Goal: Task Accomplishment & Management: Manage account settings

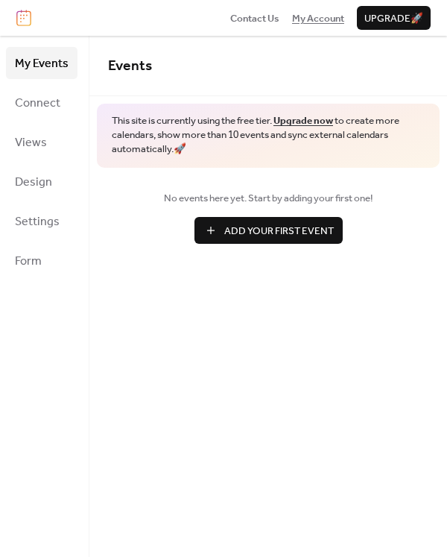
click at [322, 19] on span "My Account" at bounding box center [318, 18] width 52 height 15
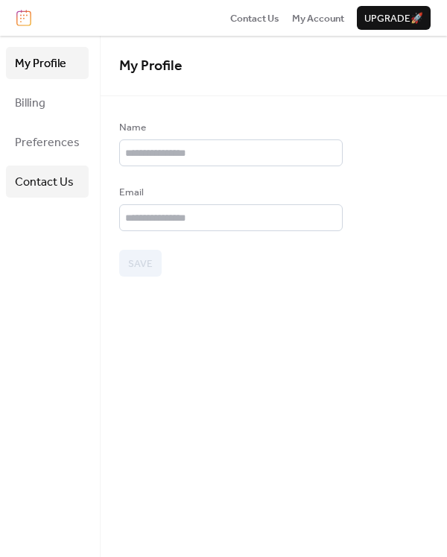
click at [31, 183] on span "Contact Us" at bounding box center [44, 182] width 59 height 23
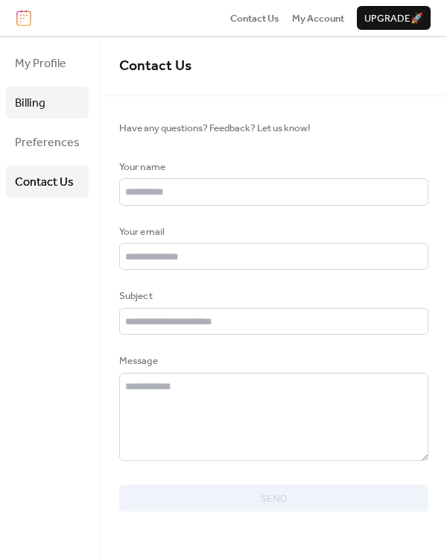
click at [38, 104] on span "Billing" at bounding box center [30, 103] width 31 height 23
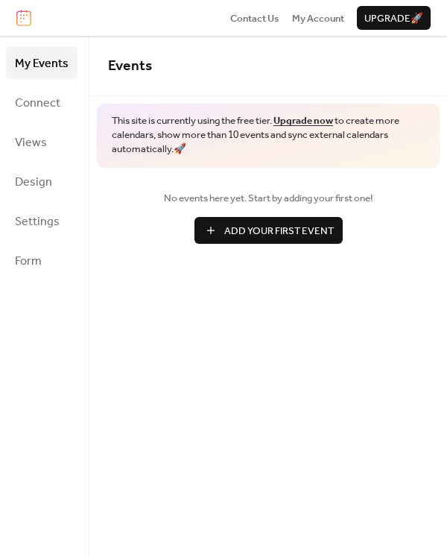
click at [276, 232] on span "Add Your First Event" at bounding box center [279, 231] width 110 height 15
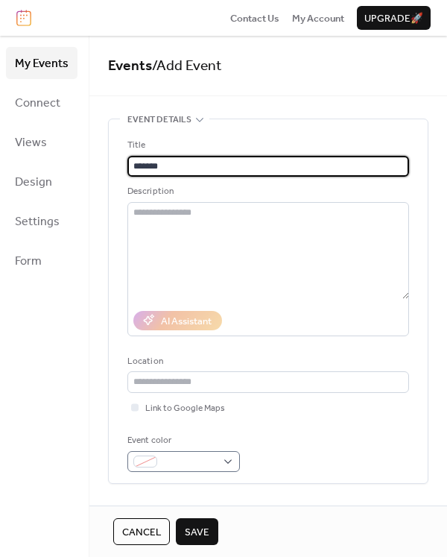
type input "*******"
click at [230, 461] on div at bounding box center [183, 461] width 113 height 21
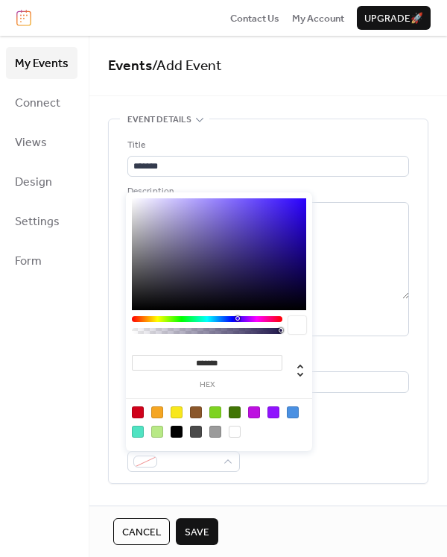
click at [158, 433] on div at bounding box center [157, 432] width 12 height 12
type input "*******"
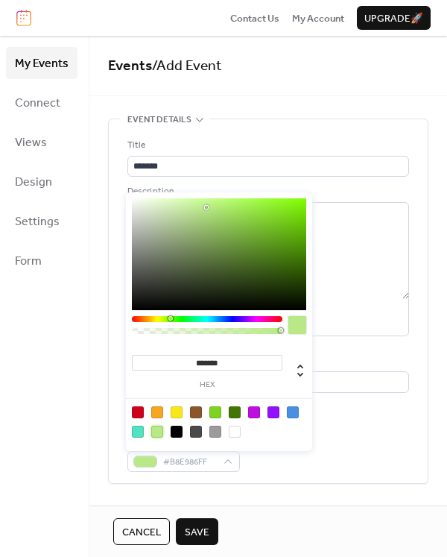
click at [193, 531] on span "Save" at bounding box center [197, 532] width 25 height 15
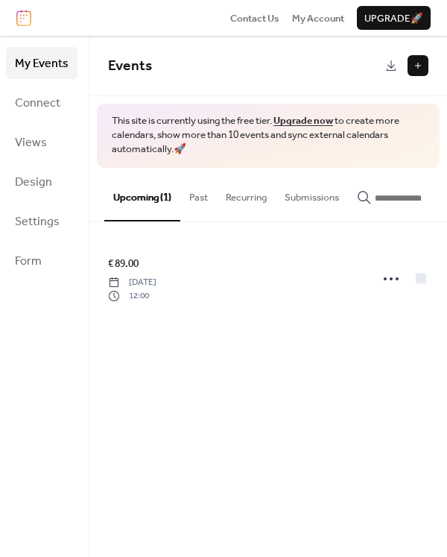
drag, startPoint x: 0, startPoint y: 0, endPoint x: 230, endPoint y: 197, distance: 302.9
click at [230, 197] on button "Recurring" at bounding box center [246, 194] width 59 height 52
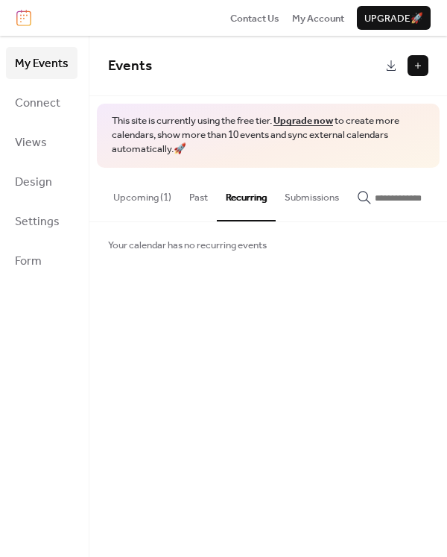
click at [240, 250] on span "Your calendar has no recurring events" at bounding box center [187, 245] width 159 height 15
click at [421, 69] on button at bounding box center [418, 65] width 21 height 21
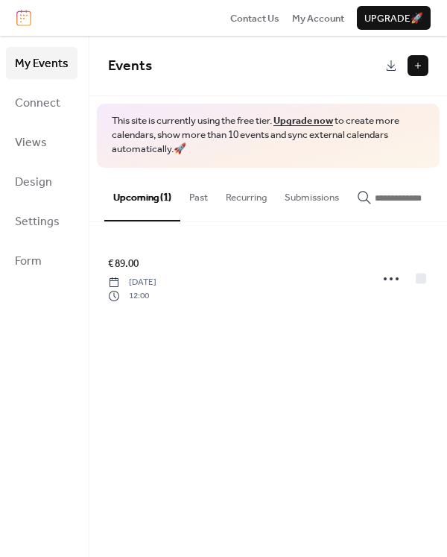
drag, startPoint x: 0, startPoint y: 0, endPoint x: 256, endPoint y: 382, distance: 460.3
click at [256, 382] on div "Events This site is currently using the free tier. Upgrade now to create more c…" at bounding box center [268, 296] width 358 height 521
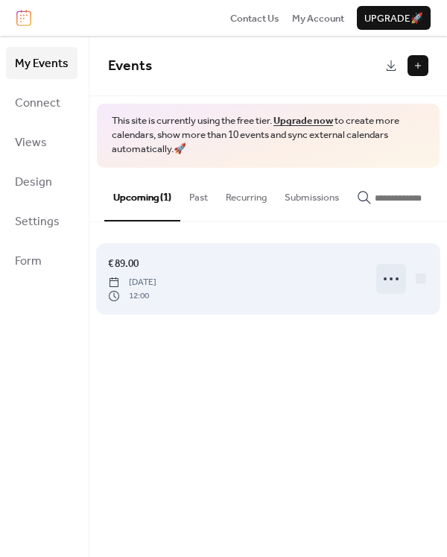
click at [386, 280] on circle at bounding box center [385, 278] width 3 height 3
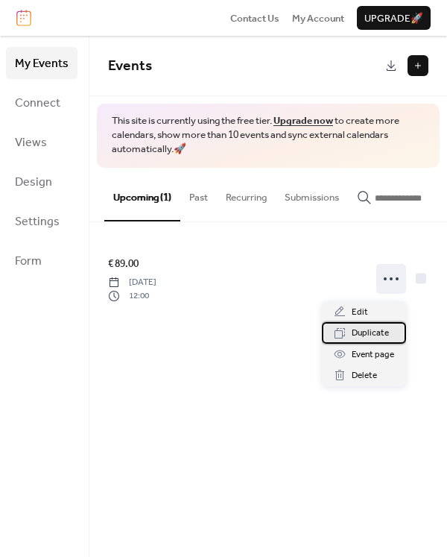
click at [385, 337] on span "Duplicate" at bounding box center [370, 333] width 37 height 15
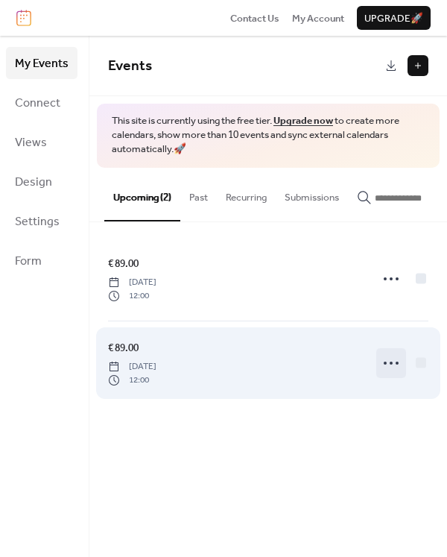
click at [394, 370] on icon at bounding box center [391, 363] width 24 height 24
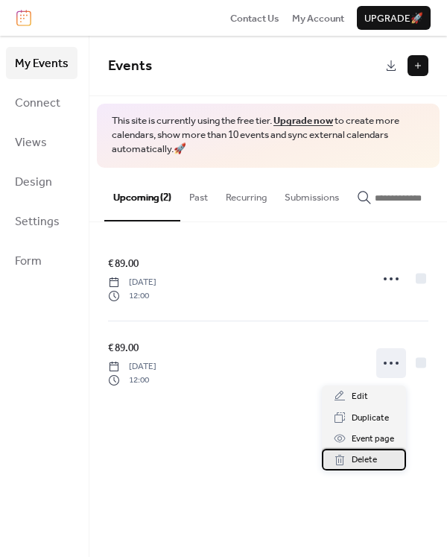
click at [352, 461] on span "Delete" at bounding box center [364, 459] width 25 height 15
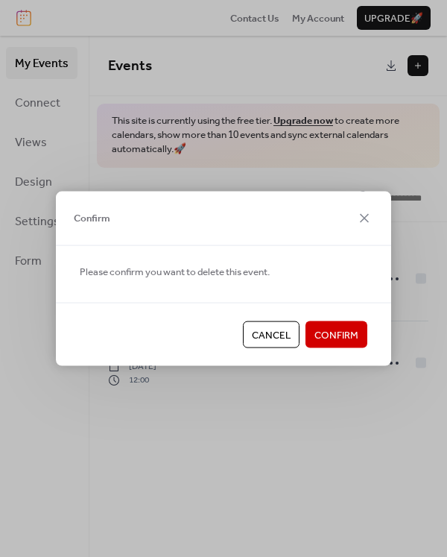
click at [326, 336] on span "Confirm" at bounding box center [337, 335] width 44 height 15
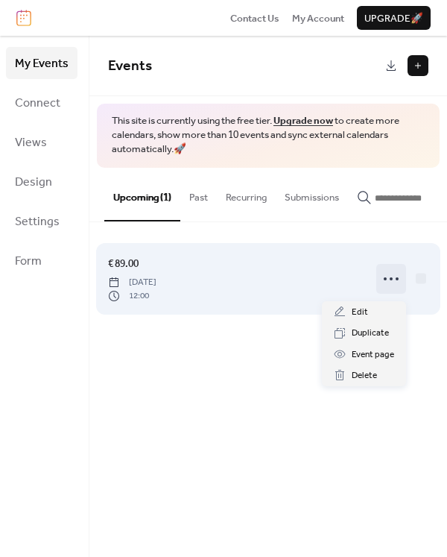
click at [388, 290] on icon at bounding box center [391, 279] width 24 height 24
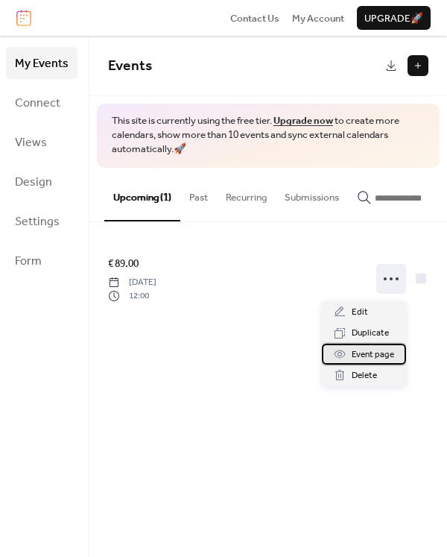
click at [363, 353] on span "Event page" at bounding box center [373, 354] width 42 height 15
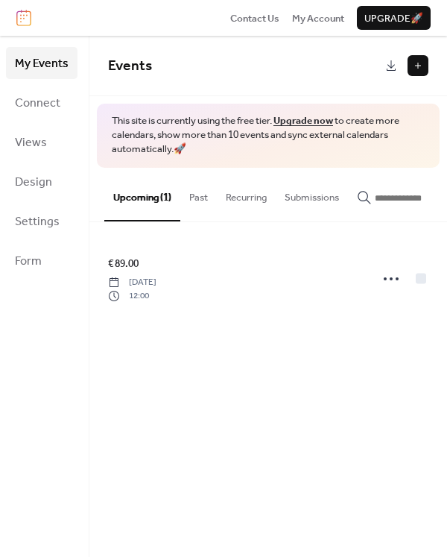
click at [306, 197] on button "Submissions" at bounding box center [312, 194] width 72 height 52
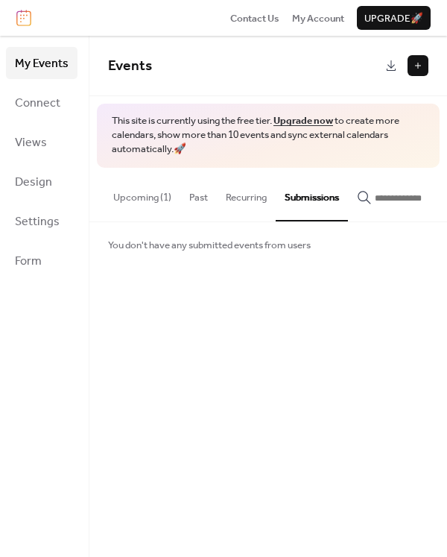
click at [205, 197] on button "Past" at bounding box center [198, 194] width 37 height 52
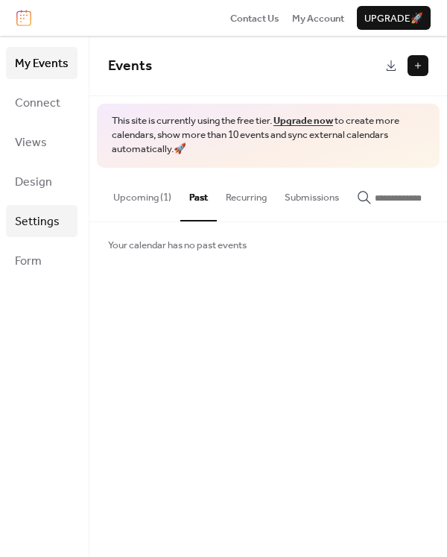
click at [40, 222] on span "Settings" at bounding box center [37, 221] width 45 height 23
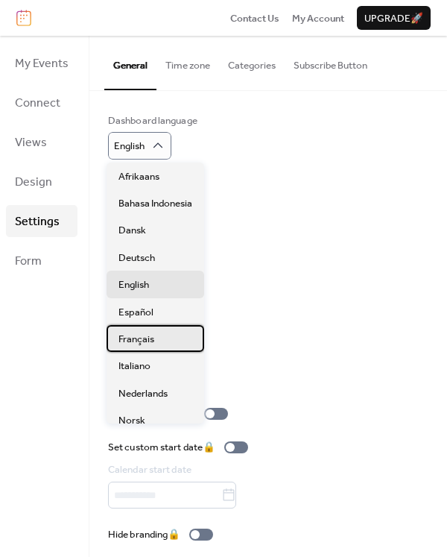
click at [151, 335] on span "Français" at bounding box center [136, 339] width 36 height 15
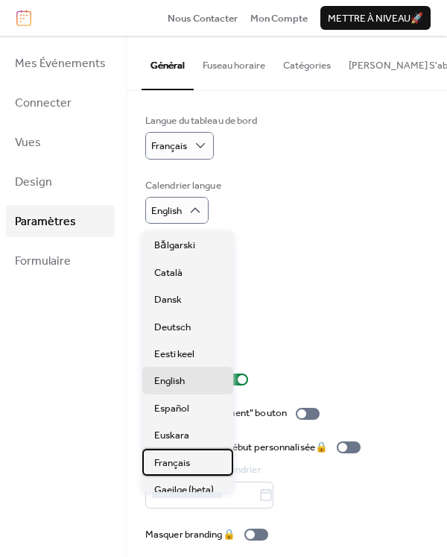
click at [177, 455] on div "Français" at bounding box center [187, 462] width 91 height 27
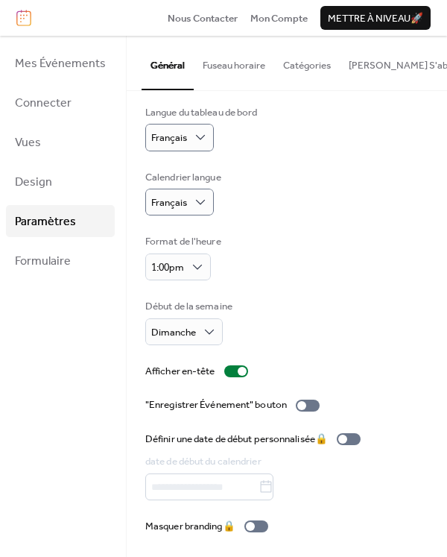
scroll to position [12, 0]
click at [375, 18] on span "Mettre à niveau 🚀" at bounding box center [375, 18] width 95 height 15
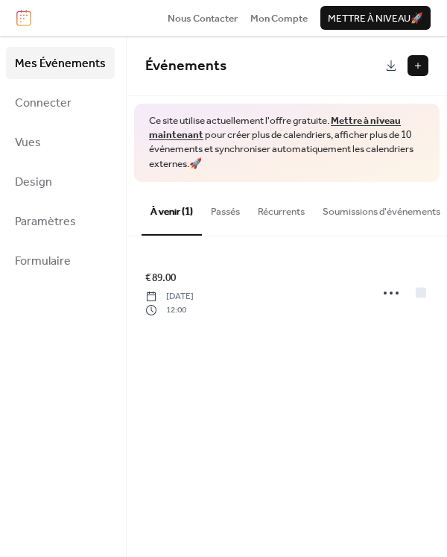
drag, startPoint x: 0, startPoint y: 0, endPoint x: 273, endPoint y: 344, distance: 439.3
click at [273, 344] on div "€ 89.00 Wednesday, October 8, 2025 12:00" at bounding box center [287, 292] width 320 height 113
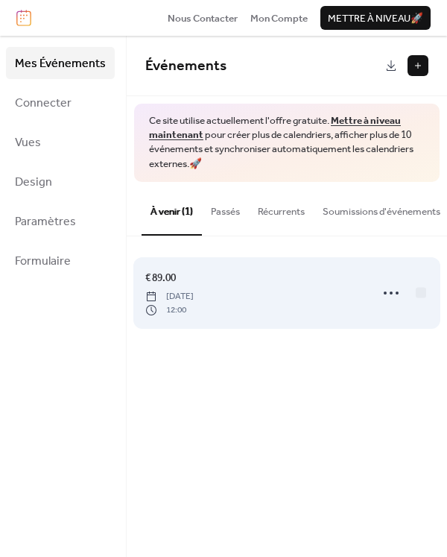
click at [174, 317] on span "12:00" at bounding box center [169, 309] width 48 height 13
click at [390, 294] on circle at bounding box center [391, 292] width 3 height 3
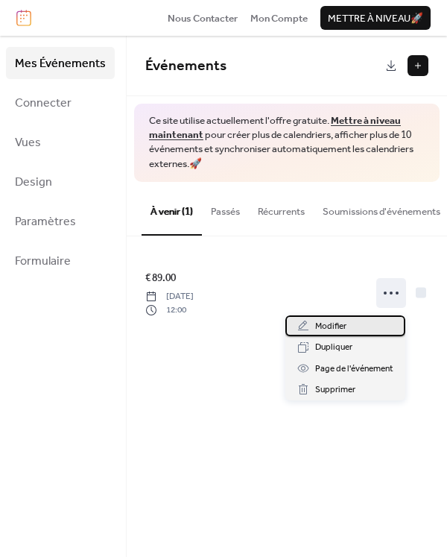
click at [336, 328] on span "Modifier" at bounding box center [330, 326] width 31 height 15
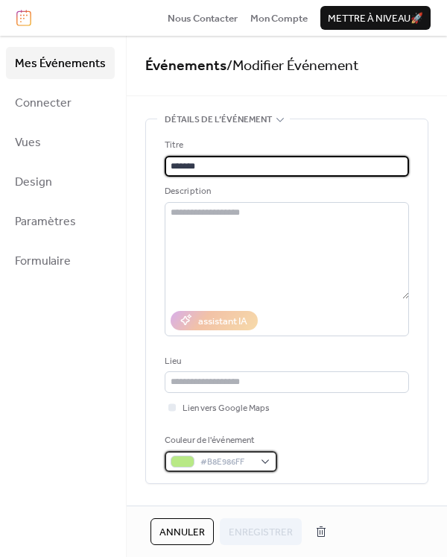
click at [265, 463] on div "#B8E986FF" at bounding box center [221, 461] width 113 height 21
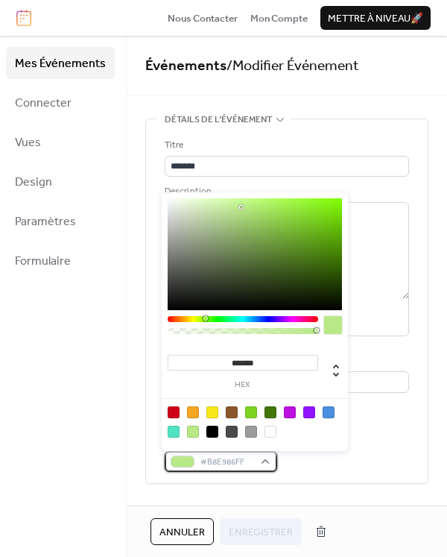
click at [265, 463] on div "#B8E986FF" at bounding box center [221, 461] width 113 height 21
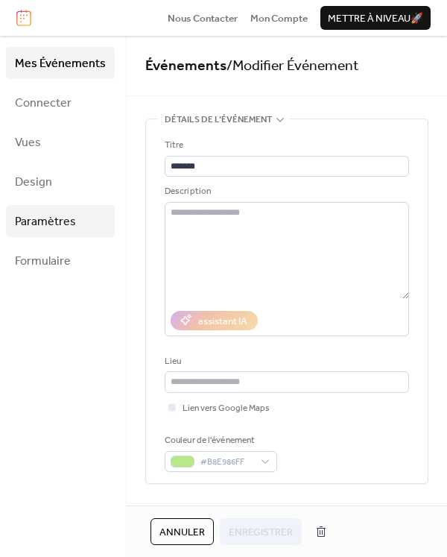
click at [73, 220] on span "Paramètres" at bounding box center [45, 221] width 61 height 23
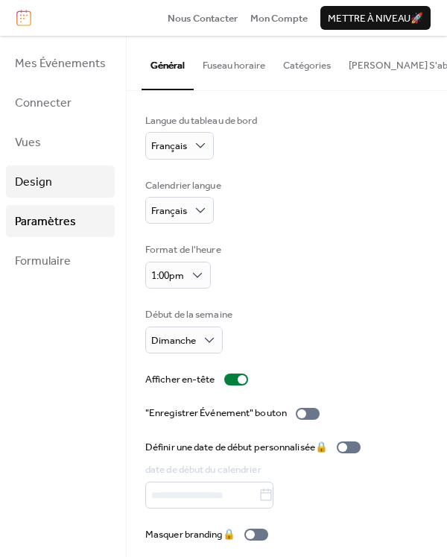
click at [45, 181] on span "Design" at bounding box center [33, 182] width 37 height 23
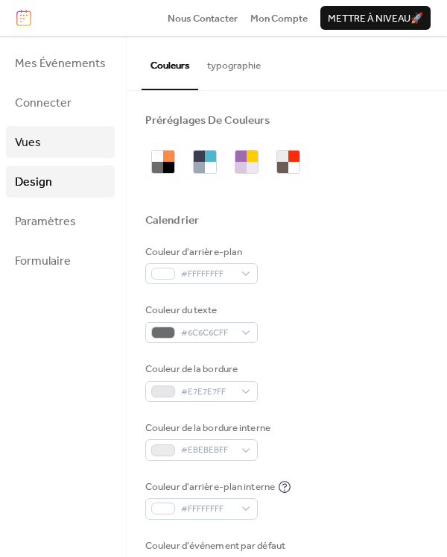
click at [26, 141] on span "Vues" at bounding box center [28, 142] width 26 height 23
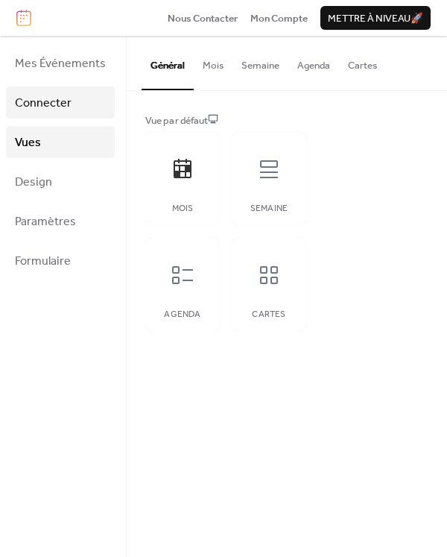
click at [44, 106] on span "Connecter" at bounding box center [43, 103] width 57 height 23
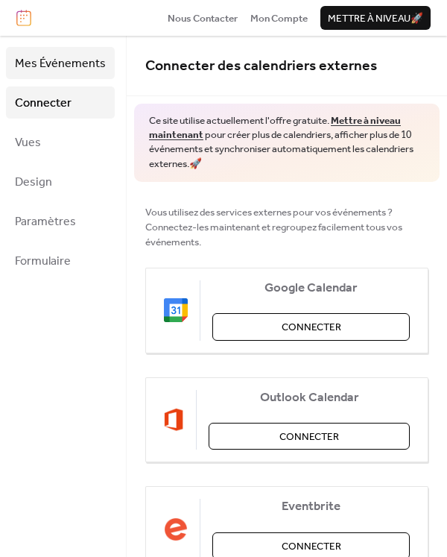
click at [57, 59] on span "Mes Événements" at bounding box center [60, 63] width 91 height 23
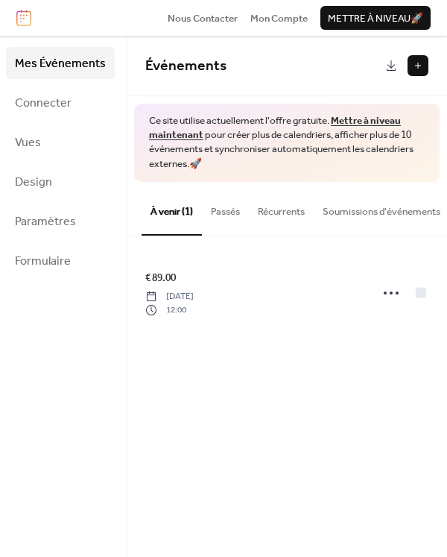
click at [415, 71] on button at bounding box center [418, 65] width 21 height 21
click at [282, 21] on span "Mon Compte" at bounding box center [278, 18] width 57 height 15
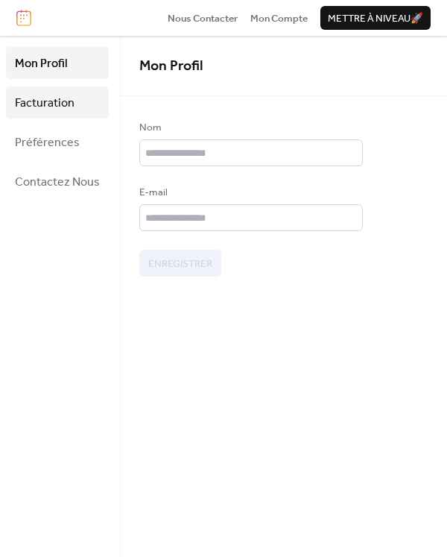
click at [34, 102] on span "Facturation" at bounding box center [45, 103] width 60 height 23
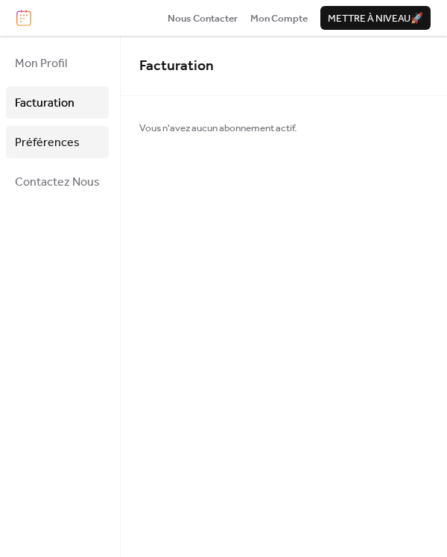
click at [46, 139] on span "Préférences" at bounding box center [47, 142] width 65 height 23
